Goal: Information Seeking & Learning: Learn about a topic

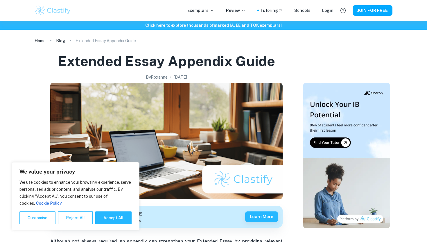
scroll to position [191, 0]
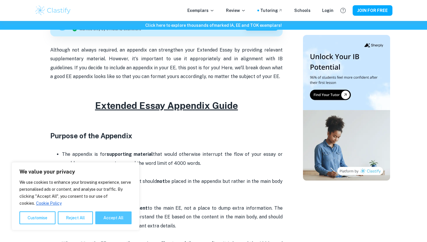
click at [122, 219] on button "Accept All" at bounding box center [113, 217] width 36 height 13
checkbox input "true"
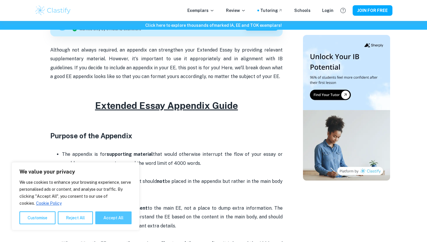
checkbox input "true"
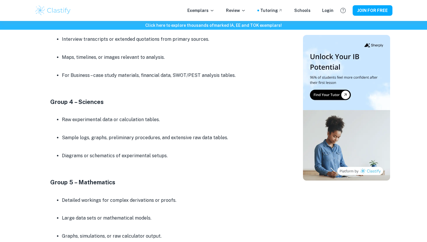
scroll to position [863, 0]
